Goal: Task Accomplishment & Management: Understand process/instructions

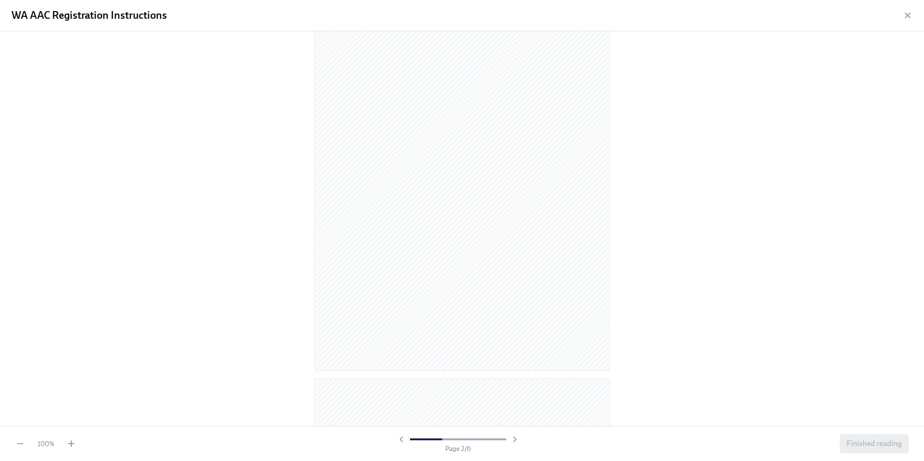
scroll to position [543, 0]
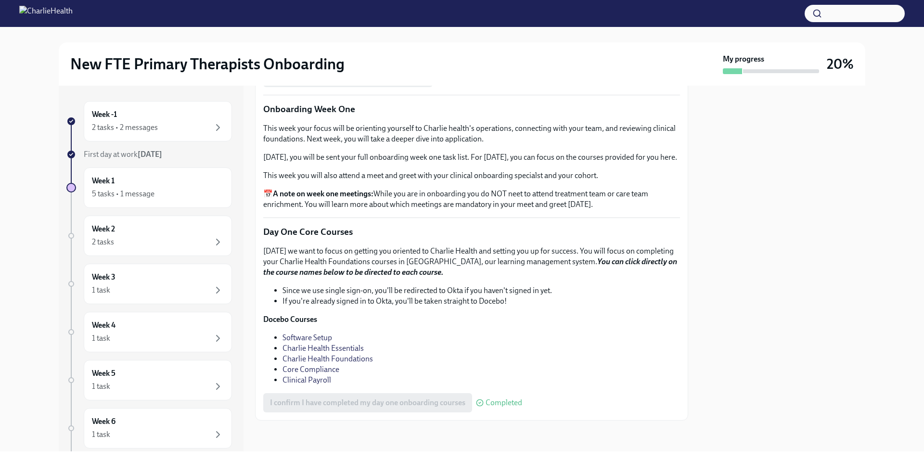
scroll to position [1319, 0]
click at [167, 129] on div "2 tasks • 2 messages" at bounding box center [158, 128] width 132 height 12
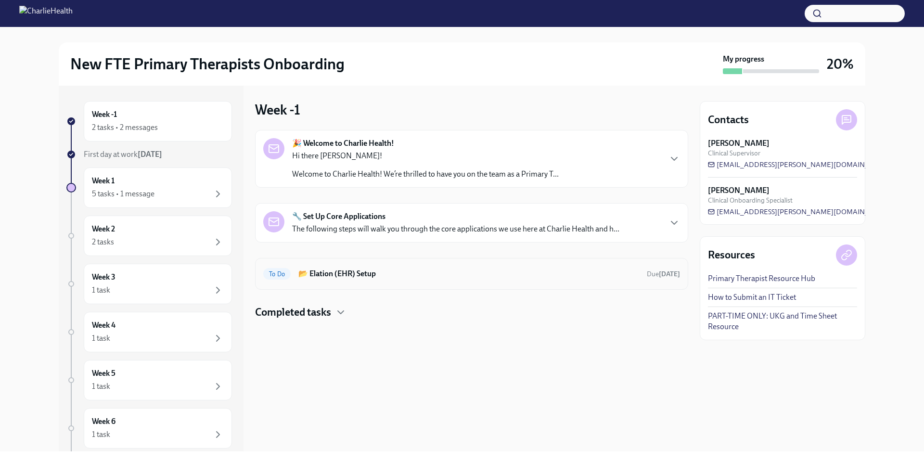
click at [387, 273] on h6 "📂 Elation (EHR) Setup" at bounding box center [468, 274] width 341 height 11
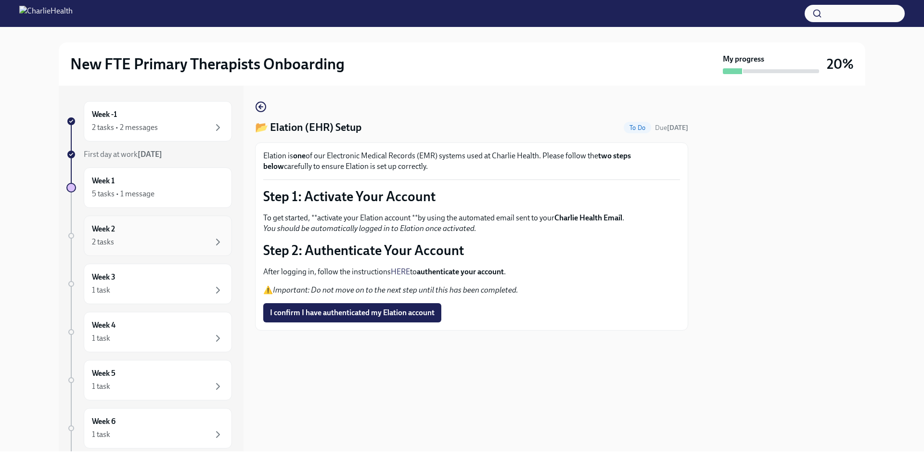
click at [150, 232] on div "Week 2 2 tasks" at bounding box center [158, 236] width 132 height 24
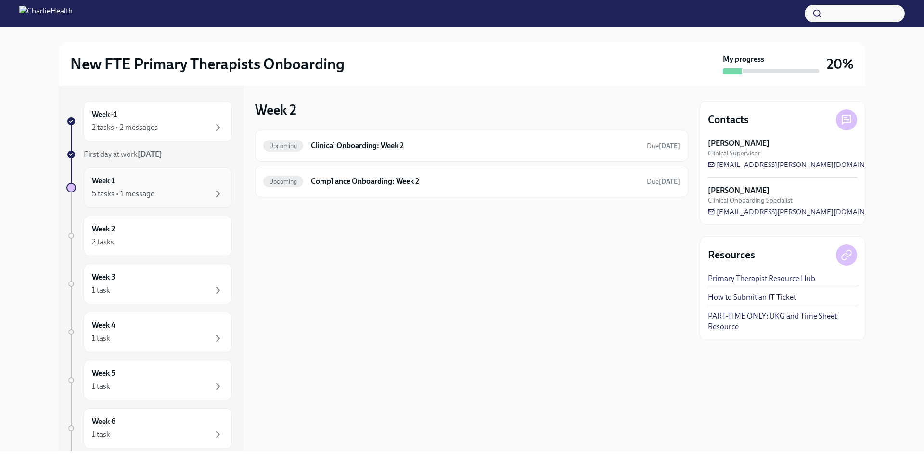
click at [164, 180] on div "Week 1 5 tasks • 1 message" at bounding box center [158, 188] width 132 height 24
click at [165, 183] on div "Week 1 5 tasks • 1 message" at bounding box center [158, 188] width 132 height 24
click at [290, 186] on h4 "For later" at bounding box center [274, 184] width 38 height 14
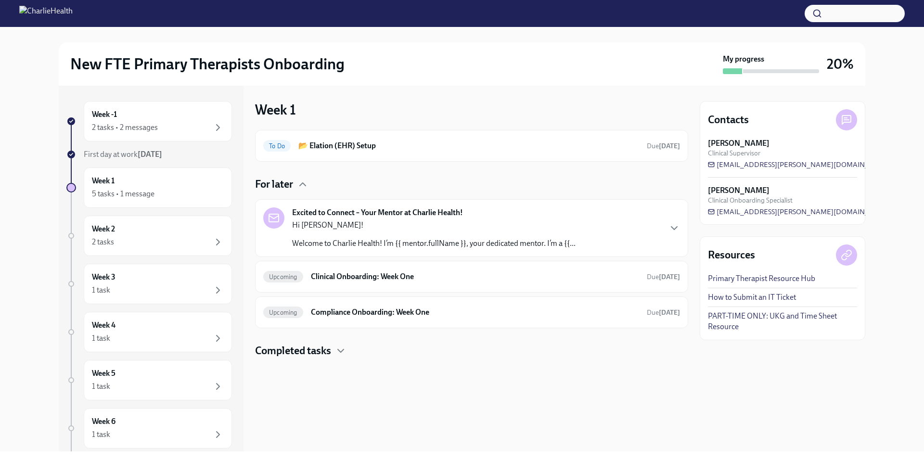
click at [419, 234] on div "Hi Brittany! Welcome to Charlie Health! I’m {{ mentor.fullName }}, your dedicat…" at bounding box center [433, 234] width 283 height 29
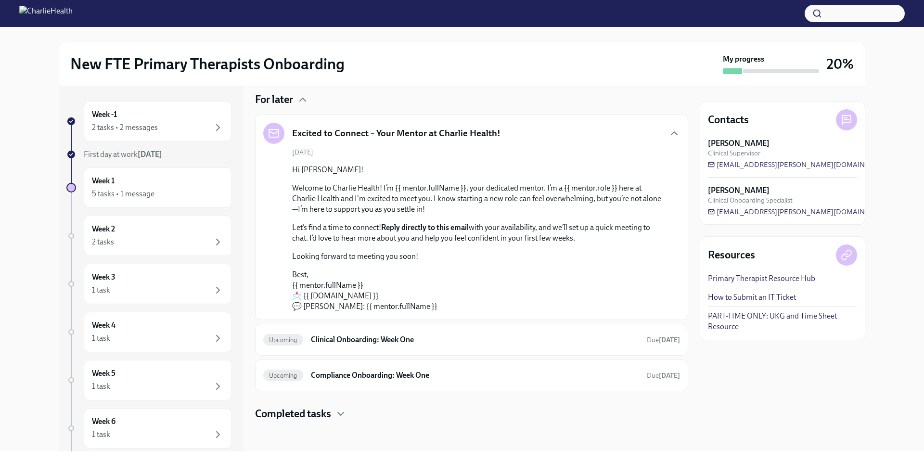
scroll to position [85, 0]
click at [419, 337] on h6 "Clinical Onboarding: Week One" at bounding box center [475, 339] width 328 height 11
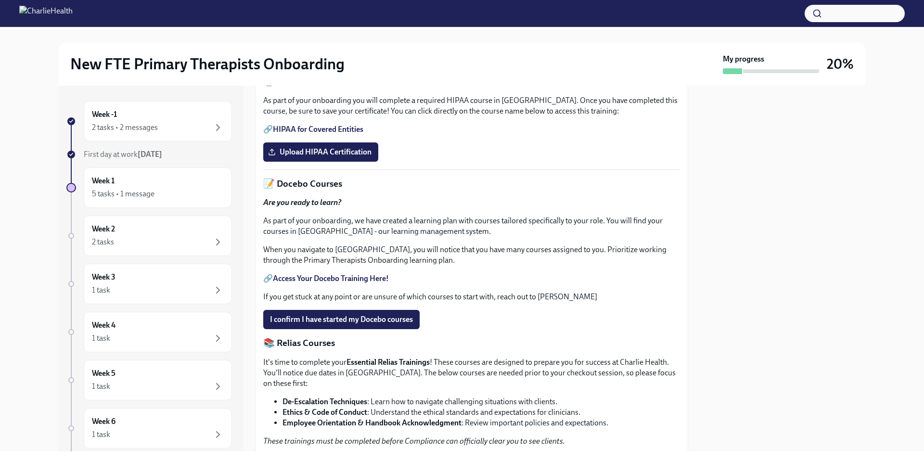
scroll to position [252, 0]
